Goal: Information Seeking & Learning: Learn about a topic

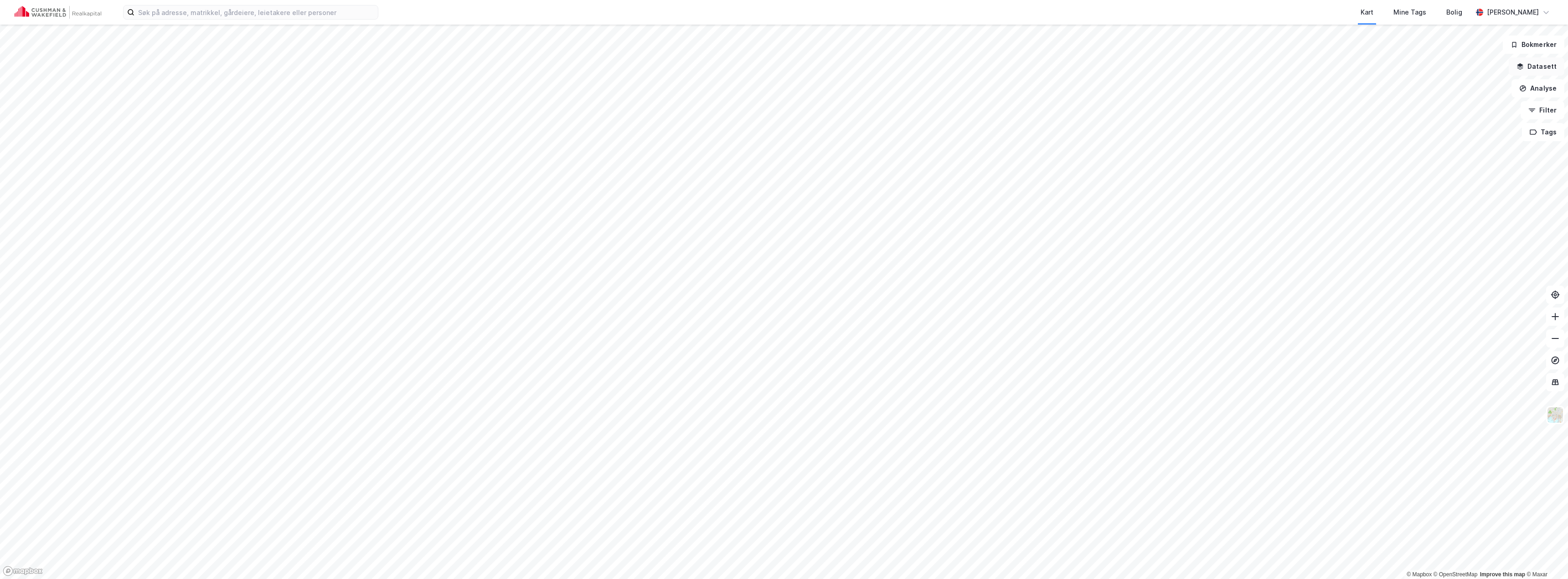
click at [1542, 66] on button "Datasett" at bounding box center [1536, 66] width 55 height 18
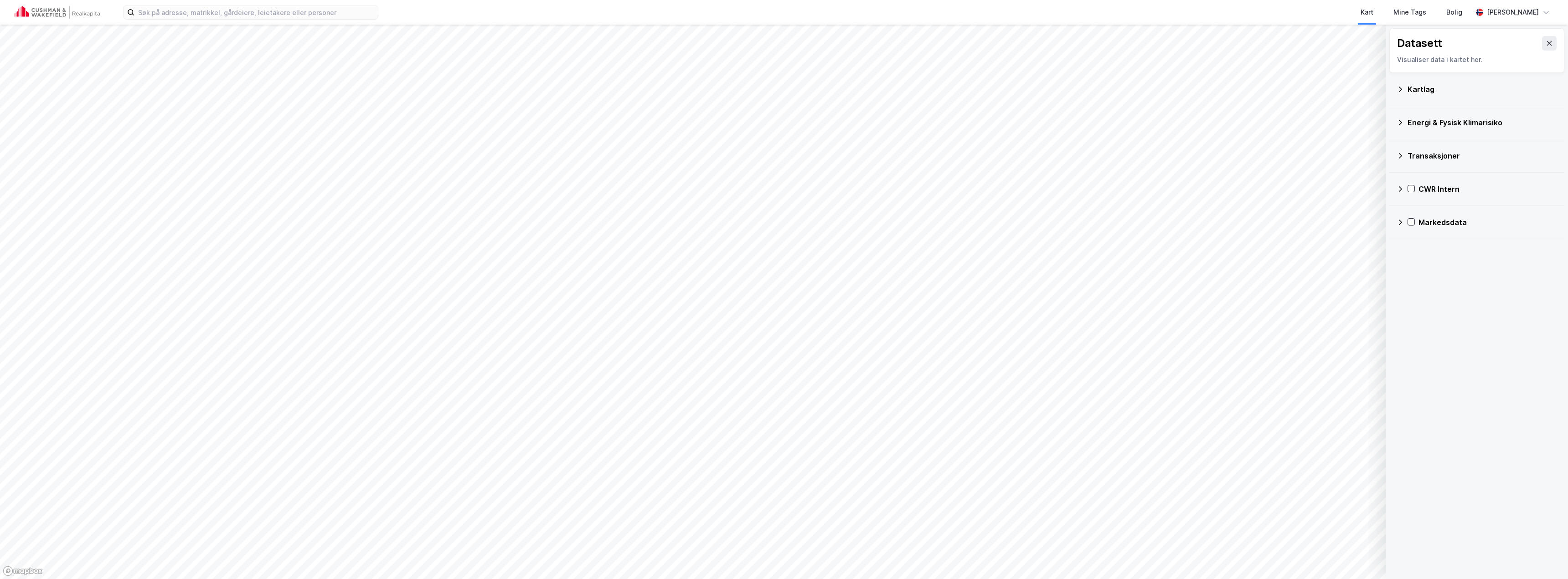
click at [1403, 188] on icon at bounding box center [1400, 189] width 7 height 7
click at [1412, 232] on icon at bounding box center [1412, 233] width 7 height 7
click at [1424, 257] on icon at bounding box center [1424, 254] width 6 height 6
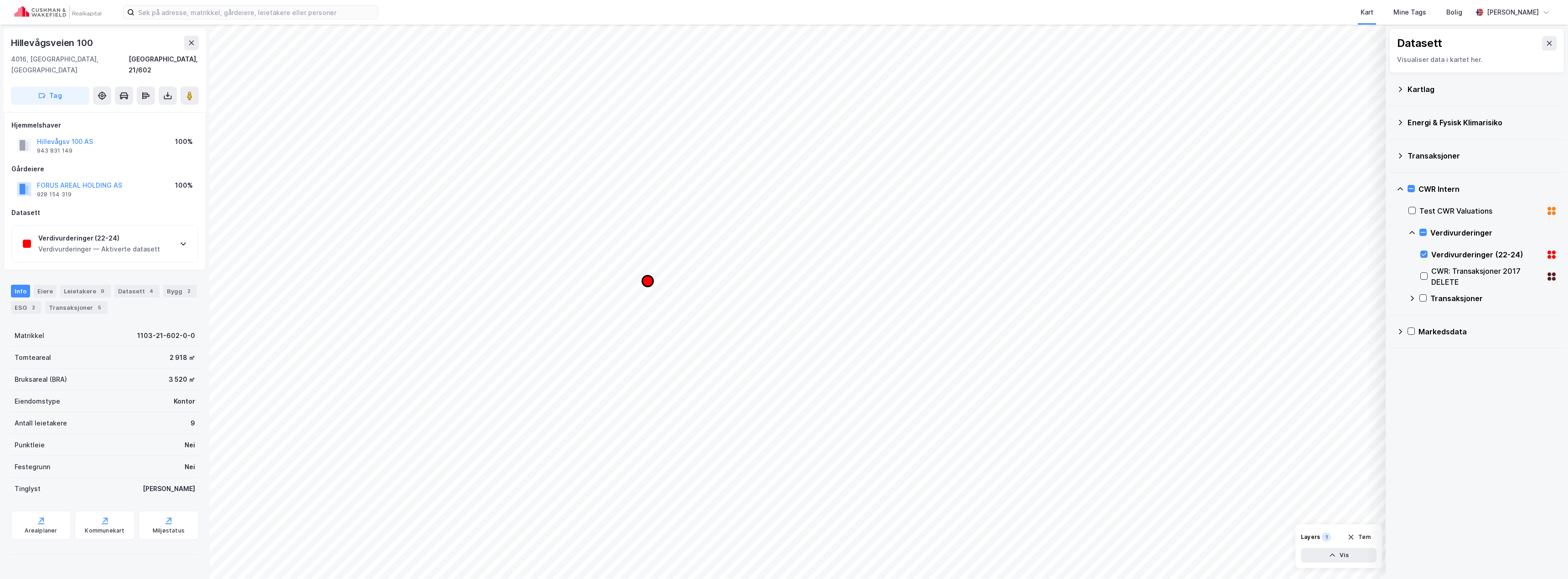
click at [650, 280] on icon "Map marker" at bounding box center [648, 281] width 11 height 11
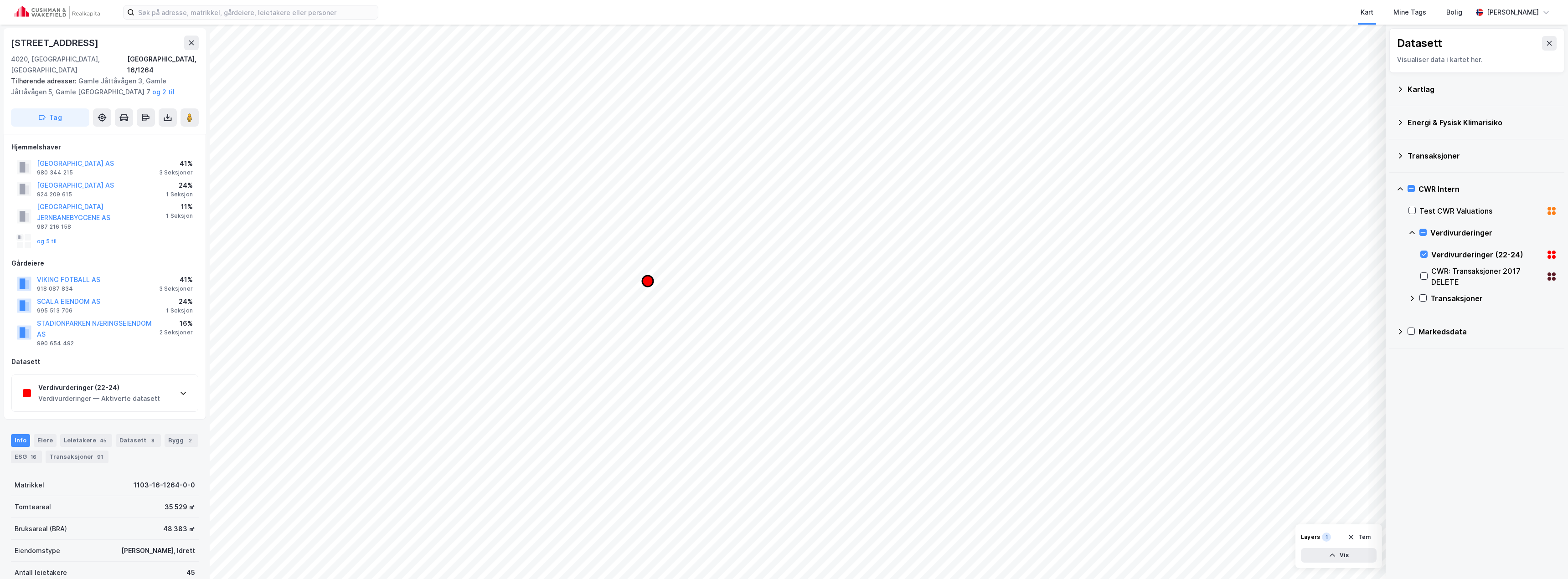
click at [648, 279] on icon "Map marker" at bounding box center [648, 281] width 11 height 11
